Goal: Information Seeking & Learning: Learn about a topic

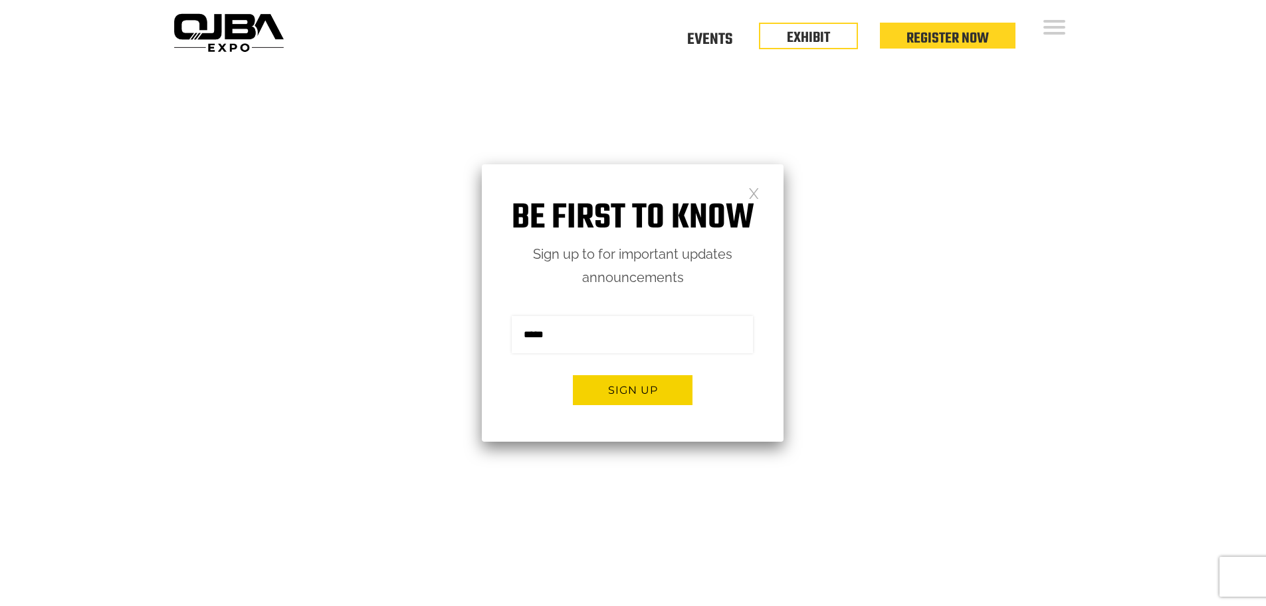
click at [752, 193] on link at bounding box center [754, 192] width 11 height 11
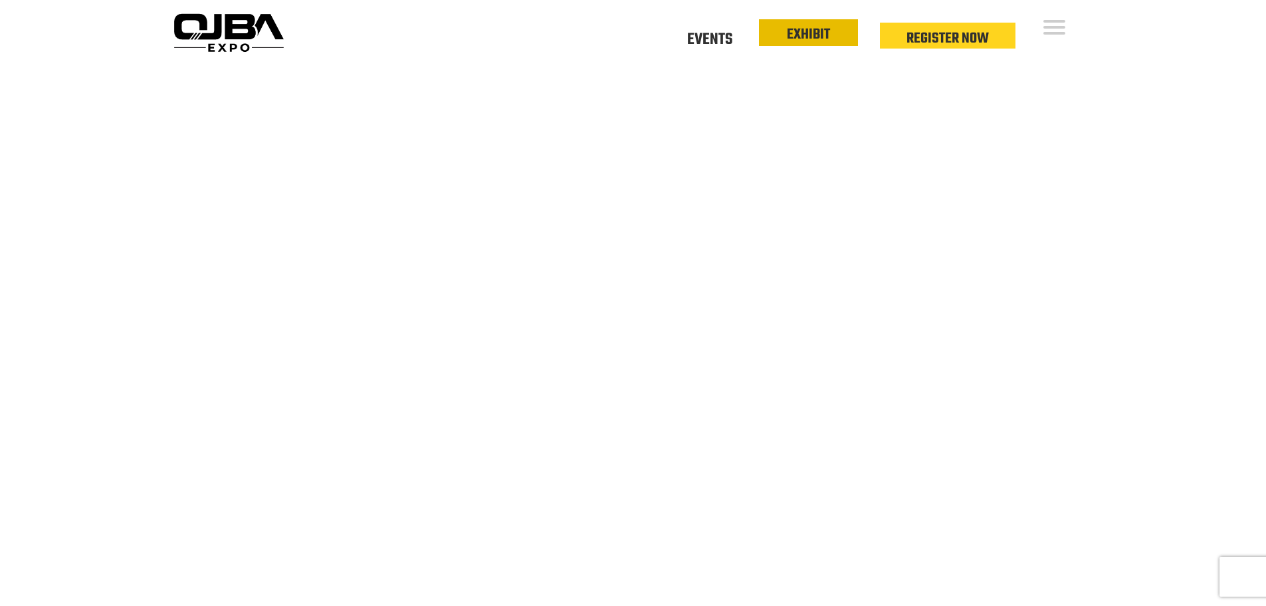
click at [827, 37] on link "EXHIBIT" at bounding box center [808, 34] width 43 height 23
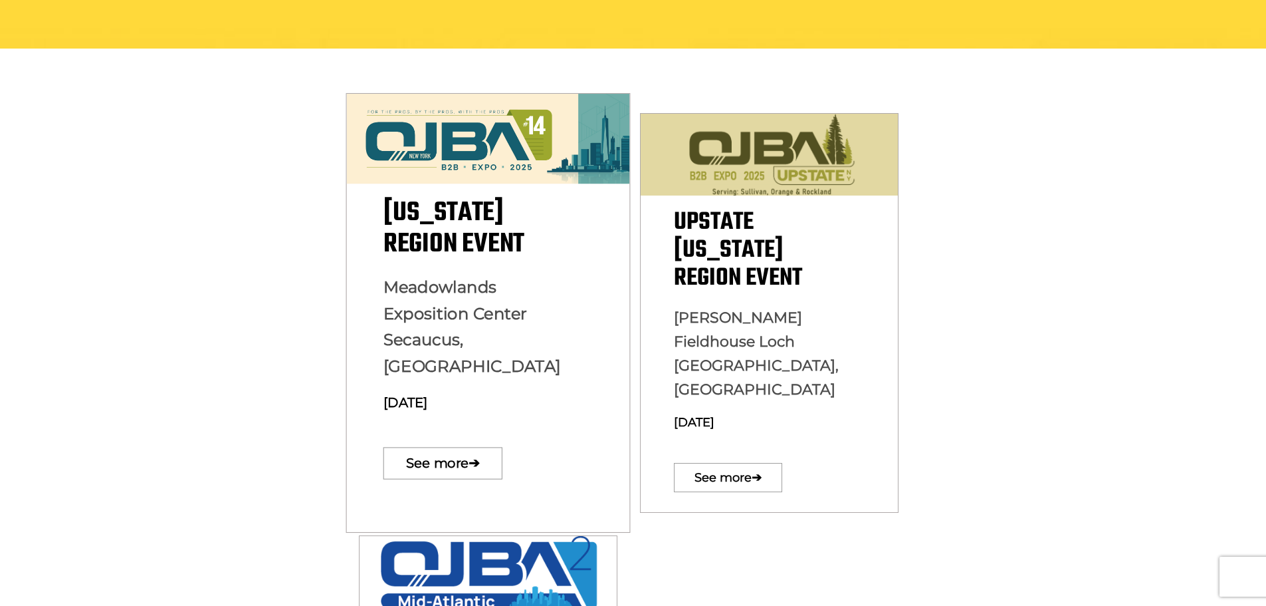
scroll to position [332, 0]
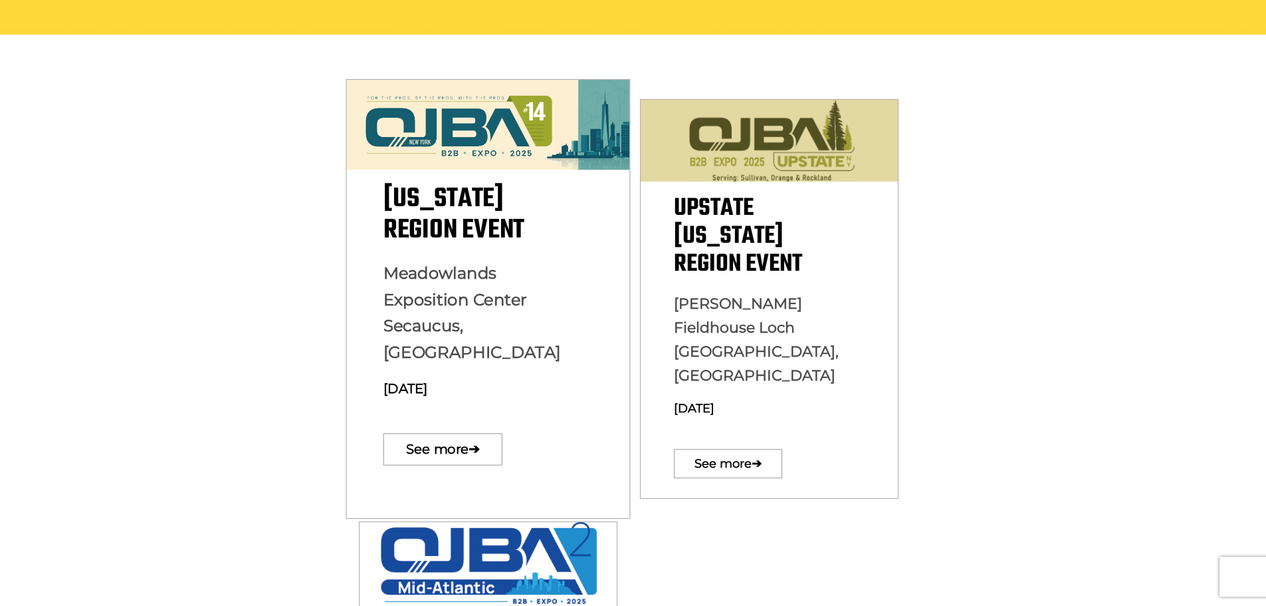
drag, startPoint x: 493, startPoint y: 368, endPoint x: 360, endPoint y: 370, distance: 133.0
click at [360, 370] on div "New York Region Event Meadowlands Exposition Center Secaucus, NJ December 10, 2…" at bounding box center [487, 328] width 283 height 288
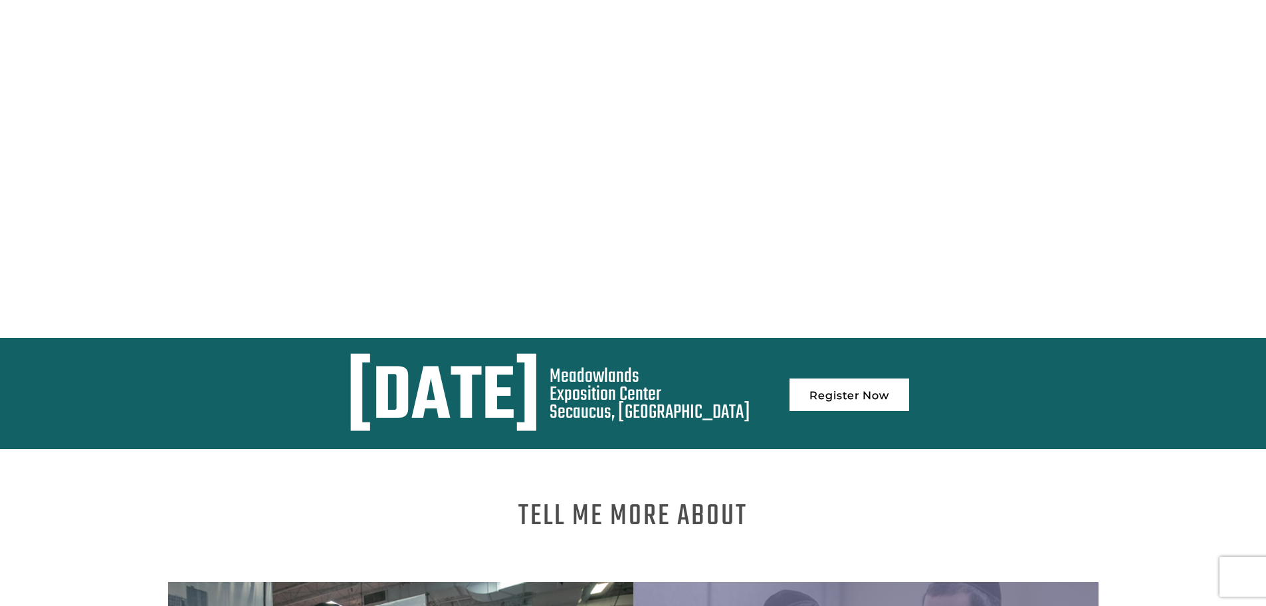
scroll to position [465, 0]
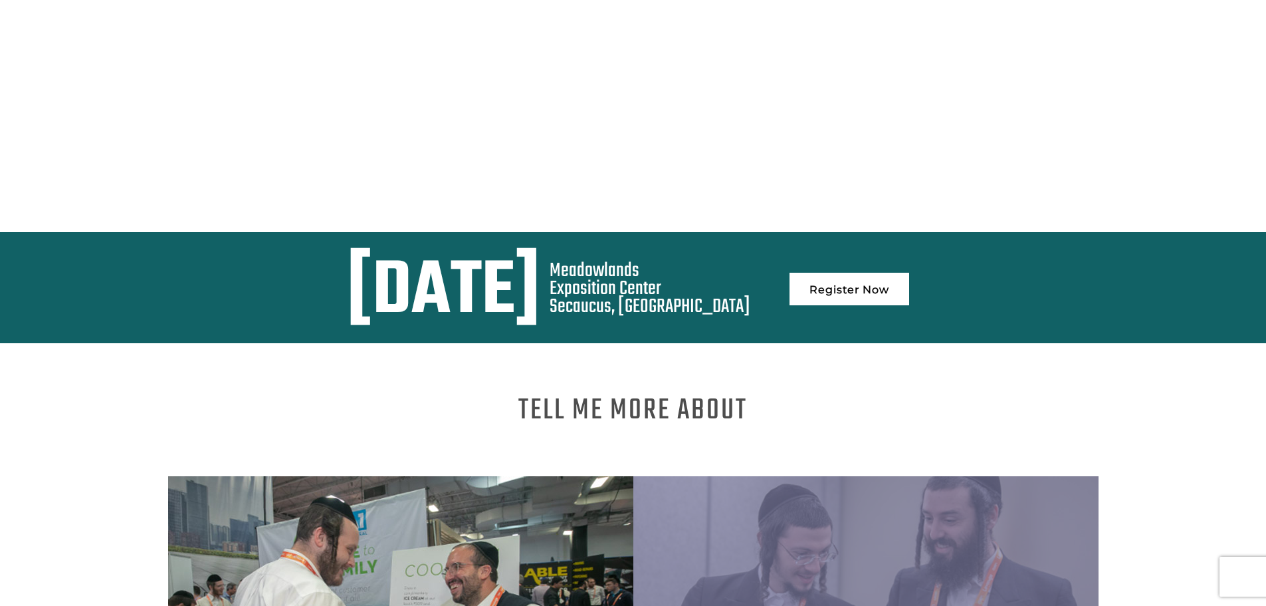
drag, startPoint x: 226, startPoint y: 274, endPoint x: 750, endPoint y: 281, distance: 523.9
click at [540, 281] on div "[DATE]" at bounding box center [443, 292] width 193 height 61
copy div "[DATE]"
